Goal: Transaction & Acquisition: Purchase product/service

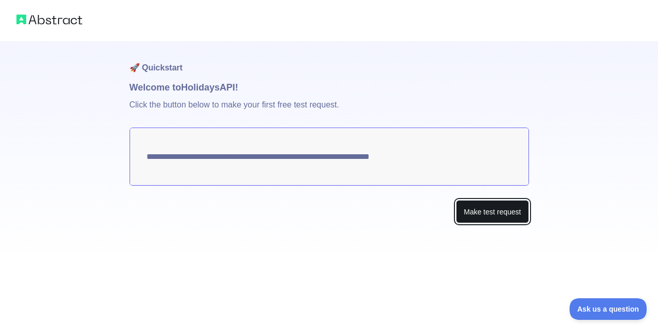
click at [468, 207] on button "Make test request" at bounding box center [492, 211] width 73 height 23
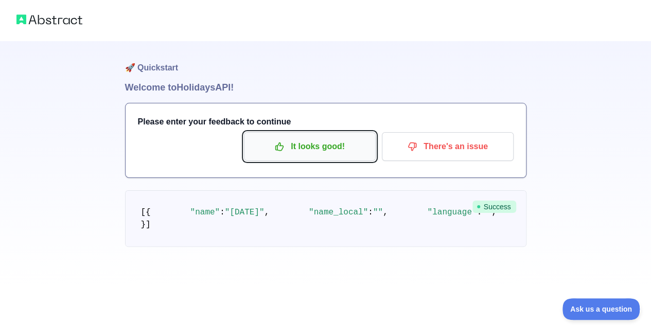
click at [287, 138] on p "It looks good!" at bounding box center [310, 146] width 116 height 17
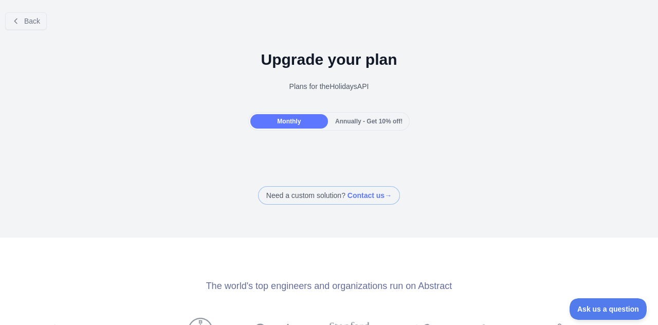
click at [362, 118] on span "Annually - Get 10% off!" at bounding box center [368, 121] width 67 height 7
